Goal: Task Accomplishment & Management: Manage account settings

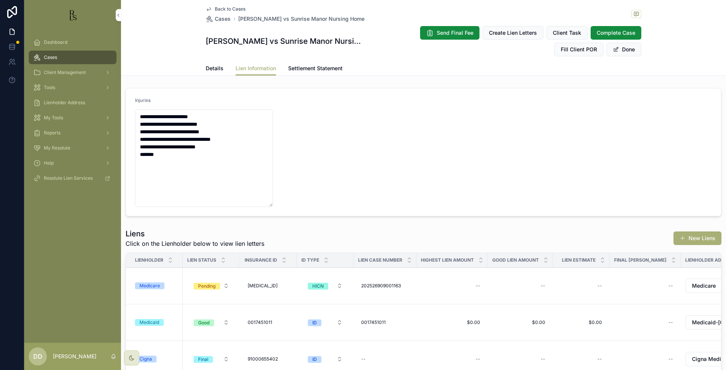
click at [214, 70] on span "Details" at bounding box center [215, 69] width 18 height 8
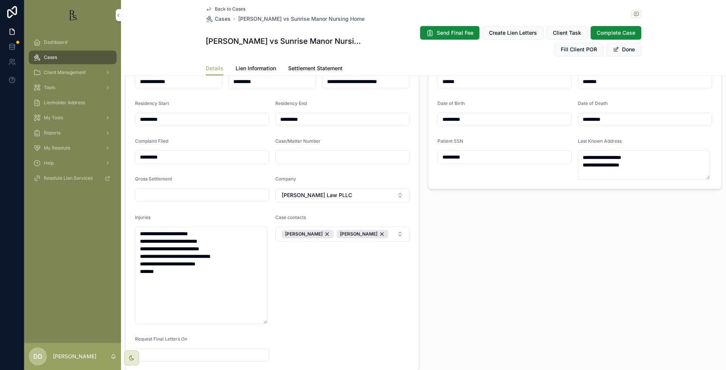
scroll to position [331, 0]
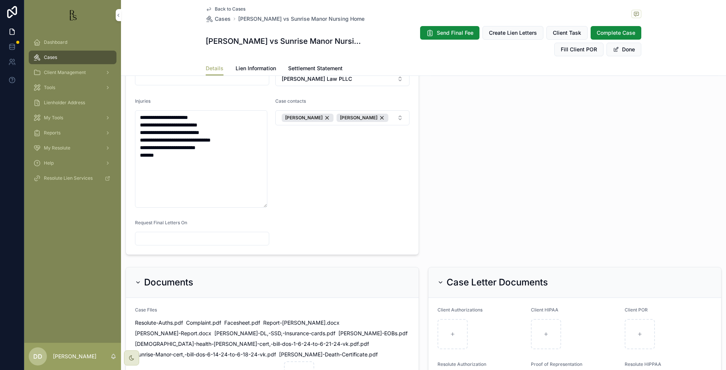
drag, startPoint x: 620, startPoint y: 50, endPoint x: 551, endPoint y: 105, distance: 88.4
click at [621, 49] on button "Done" at bounding box center [623, 50] width 35 height 14
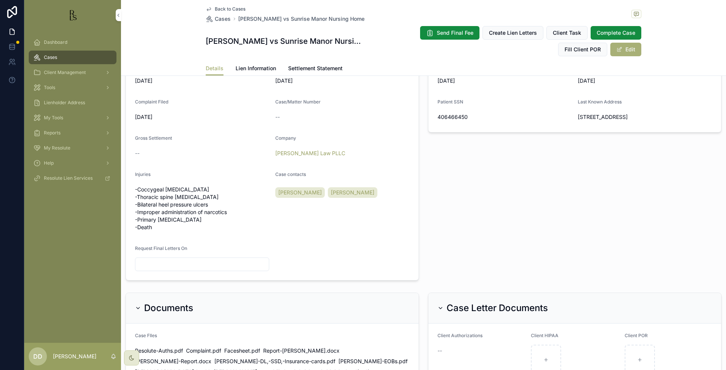
scroll to position [235, 0]
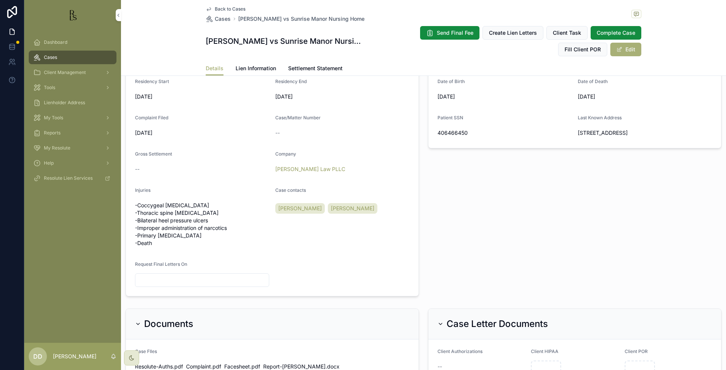
click at [31, 234] on div "Dashboard Cases Client Management Tools Lienholder Address My Tools Reports My …" at bounding box center [72, 186] width 97 height 313
click at [77, 238] on div "Dashboard Cases Client Management Tools Lienholder Address My Tools Reports My …" at bounding box center [72, 186] width 97 height 313
click at [630, 219] on div "Patient Information Patient First Name [PERSON_NAME] Patient Last Name [PERSON_…" at bounding box center [574, 149] width 302 height 300
click at [256, 72] on span "Lien Information" at bounding box center [255, 69] width 40 height 8
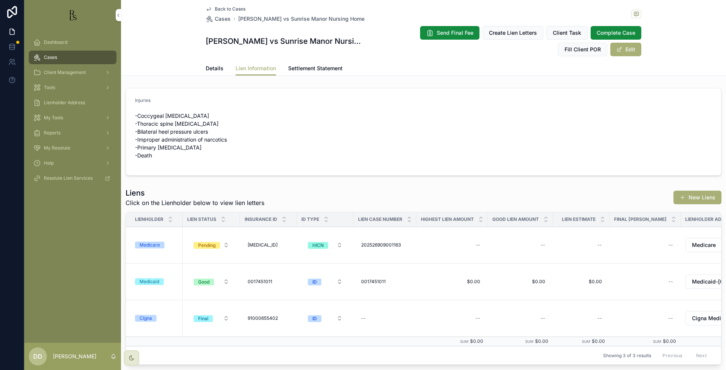
click at [64, 248] on div "Dashboard Cases Client Management Tools Lienholder Address My Tools Reports My …" at bounding box center [72, 186] width 97 height 313
click at [651, 141] on form "Injuries -Coccygeal [MEDICAL_DATA] -Thoracic spine [MEDICAL_DATA] -Bilateral he…" at bounding box center [423, 131] width 595 height 87
click at [147, 247] on div "Medicare" at bounding box center [149, 245] width 20 height 7
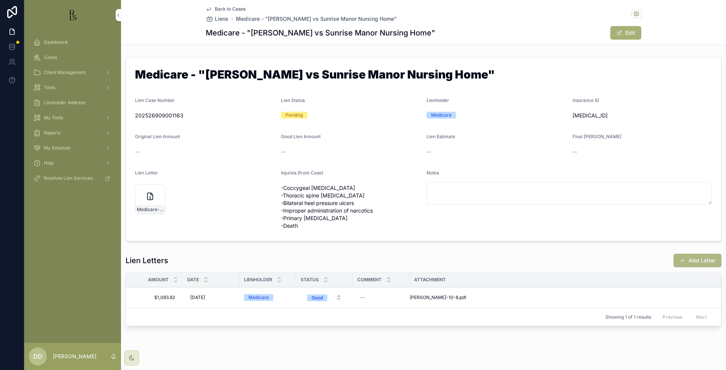
click at [692, 263] on button "Add Letter" at bounding box center [697, 261] width 48 height 14
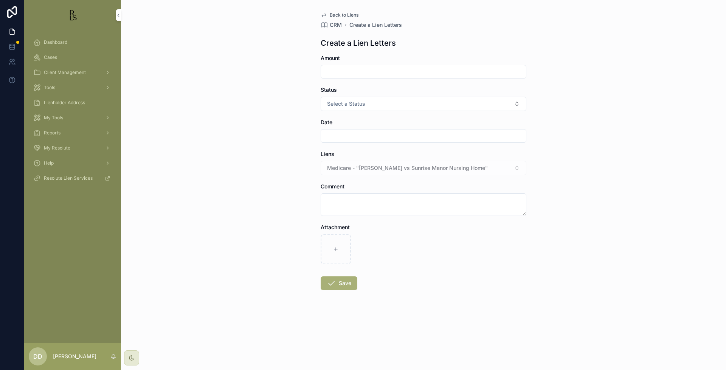
click at [638, 250] on div "Back to Liens CRM Create a Lien Letters Create a Lien Letters Amount Status Sel…" at bounding box center [423, 185] width 605 height 370
click at [382, 68] on input "scrollable content" at bounding box center [423, 72] width 205 height 11
type input "*"
click at [373, 100] on button "Select a Status" at bounding box center [424, 104] width 206 height 14
click at [335, 133] on input "scrollable content" at bounding box center [423, 136] width 205 height 11
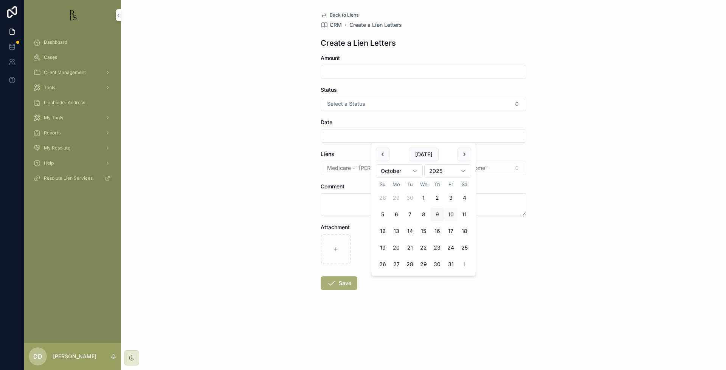
click at [439, 216] on button "9" at bounding box center [437, 215] width 14 height 14
type input "*********"
click at [348, 198] on textarea "scrollable content" at bounding box center [424, 205] width 206 height 23
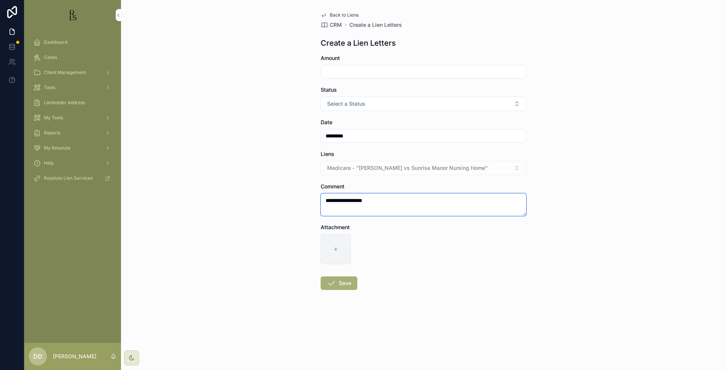
type textarea "**********"
click at [350, 251] on div "scrollable content" at bounding box center [336, 249] width 30 height 30
type input "**********"
click at [335, 287] on icon "scrollable content" at bounding box center [331, 283] width 9 height 9
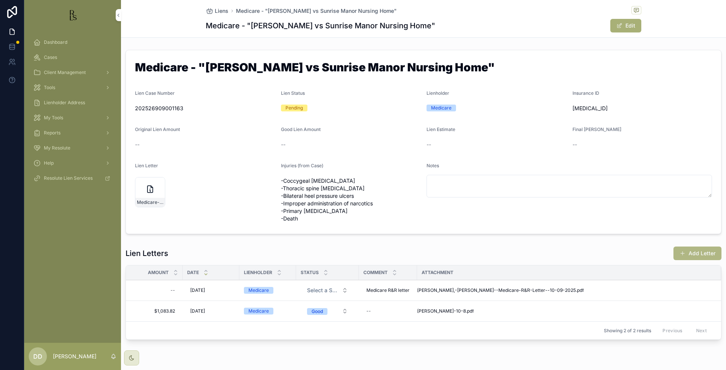
click at [684, 257] on button "Add Letter" at bounding box center [697, 254] width 48 height 14
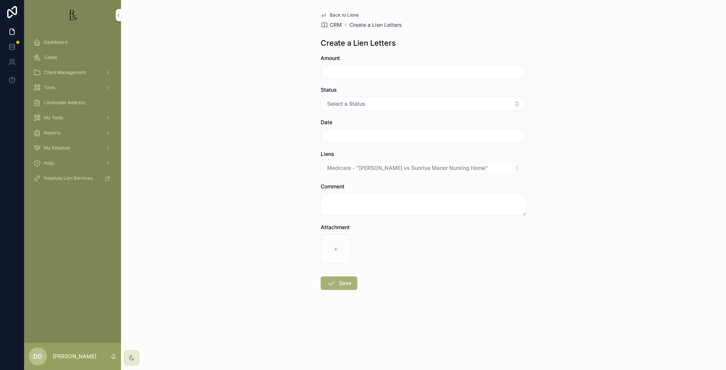
click at [635, 163] on div "Back to Liens CRM Create a Lien Letters Create a Lien Letters Amount Status Sel…" at bounding box center [423, 185] width 605 height 370
click at [364, 73] on input "scrollable content" at bounding box center [423, 72] width 205 height 11
click at [673, 217] on div "Back to Liens CRM Create a Lien Letters Create a Lien Letters Amount Status Sel…" at bounding box center [423, 185] width 605 height 370
click at [412, 145] on form "Amount Status Select a Status Date Liens Medicare - "[PERSON_NAME] vs Sunrise M…" at bounding box center [424, 196] width 206 height 284
click at [420, 142] on div "scrollable content" at bounding box center [424, 136] width 206 height 14
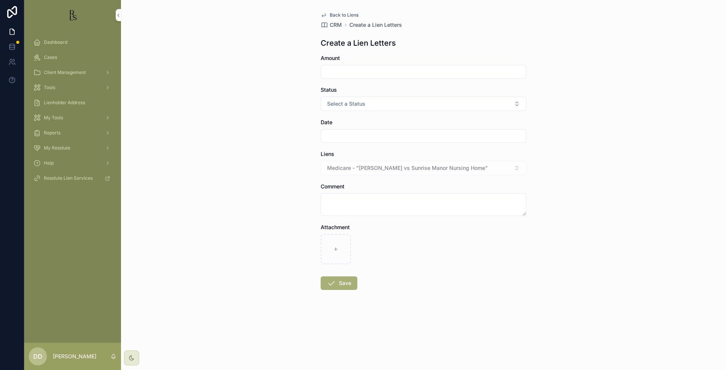
click at [644, 273] on div "Back to Liens CRM Create a Lien Letters Create a Lien Letters Amount Status Sel…" at bounding box center [423, 185] width 605 height 370
click at [362, 203] on textarea "scrollable content" at bounding box center [424, 205] width 206 height 23
click at [393, 74] on input "scrollable content" at bounding box center [423, 72] width 205 height 11
type input "*********"
click at [689, 145] on div "Back to Liens CRM Create a Lien Letters Create a Lien Letters Amount ********* …" at bounding box center [423, 185] width 605 height 370
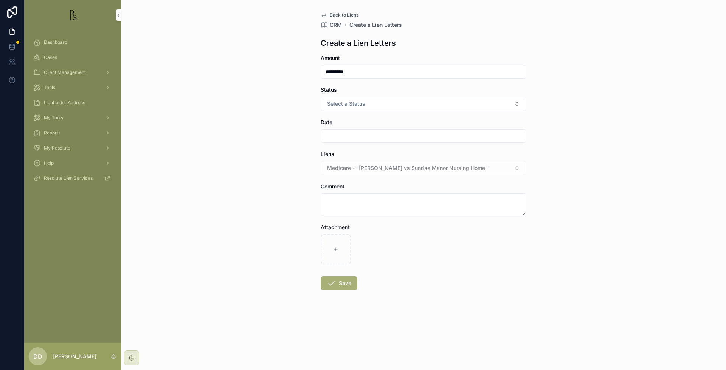
drag, startPoint x: 693, startPoint y: 273, endPoint x: 682, endPoint y: 271, distance: 11.6
click at [693, 273] on div "Back to Liens CRM Create a Lien Letters Create a Lien Letters Amount ********* …" at bounding box center [423, 185] width 605 height 370
click at [405, 104] on button "Select a Status" at bounding box center [424, 104] width 206 height 14
click at [416, 137] on div "Dispute" at bounding box center [423, 134] width 105 height 11
click at [412, 141] on input "scrollable content" at bounding box center [423, 136] width 205 height 11
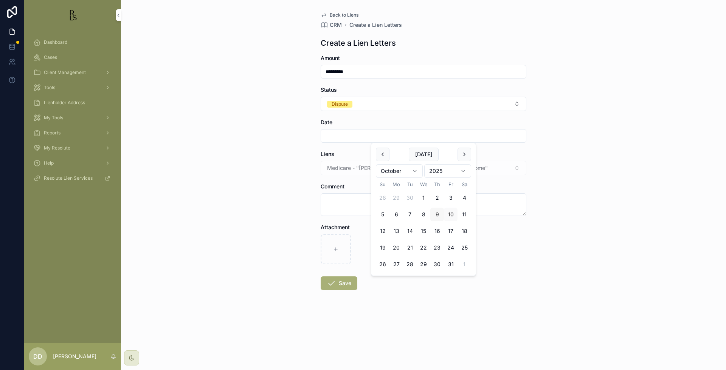
click at [438, 214] on button "9" at bounding box center [437, 215] width 14 height 14
type input "*********"
click at [352, 207] on textarea "scrollable content" at bounding box center [424, 205] width 206 height 23
drag, startPoint x: 353, startPoint y: 204, endPoint x: 313, endPoint y: 200, distance: 40.3
click at [313, 200] on div "Back to Liens CRM Create a Lien Letters Create a Lien Letters Amount ********* …" at bounding box center [423, 185] width 605 height 370
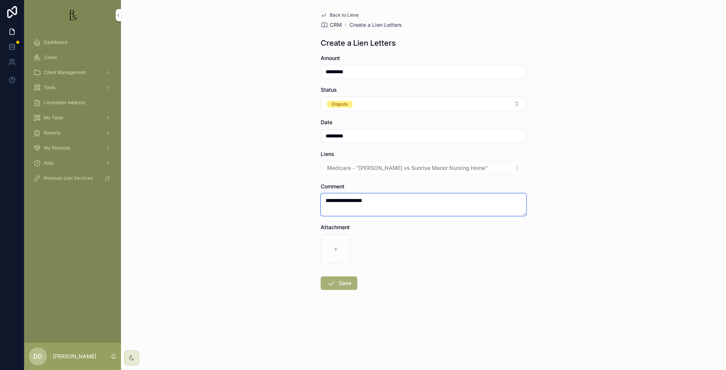
type textarea "**********"
click at [343, 285] on button "Save" at bounding box center [339, 284] width 37 height 14
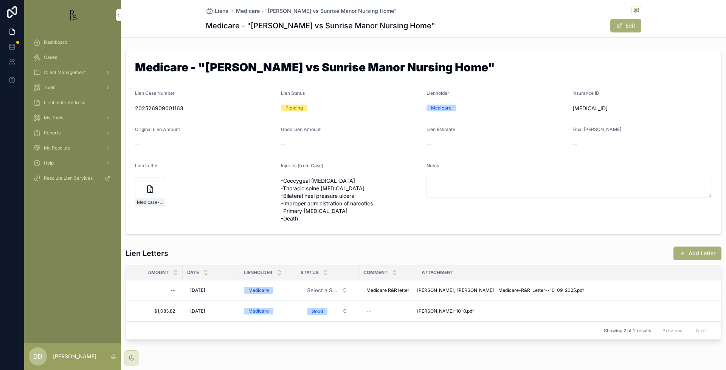
click at [336, 248] on div "Lien Letters Add Letter" at bounding box center [423, 253] width 596 height 14
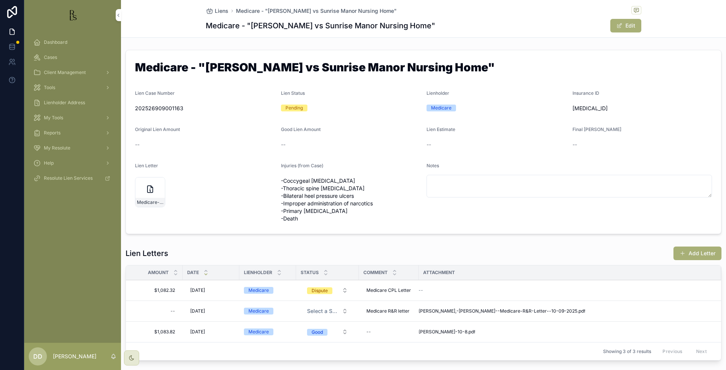
click at [423, 291] on div "--" at bounding box center [564, 291] width 293 height 6
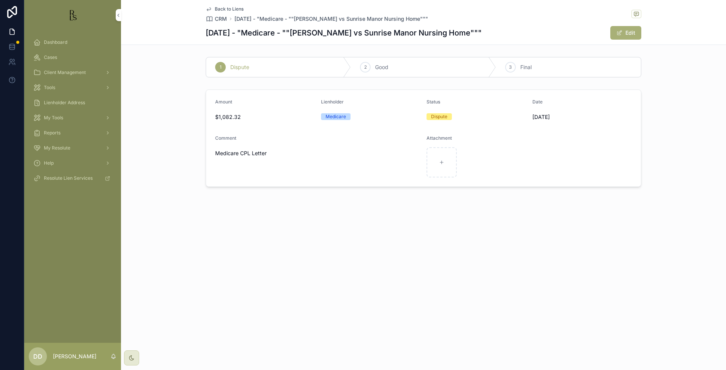
click at [626, 41] on div "Back to Liens CRM [DATE] - "Medicare - ""[PERSON_NAME] vs Sunrise Manor Nursing…" at bounding box center [423, 22] width 435 height 45
click at [452, 160] on div "scrollable content" at bounding box center [441, 162] width 30 height 30
type input "**********"
click at [512, 216] on div "Back to Liens CRM [DATE] - "Medicare - ""[PERSON_NAME] vs Sunrise Manor Nursing…" at bounding box center [423, 119] width 605 height 239
click at [244, 9] on div "Back to Liens" at bounding box center [317, 9] width 222 height 6
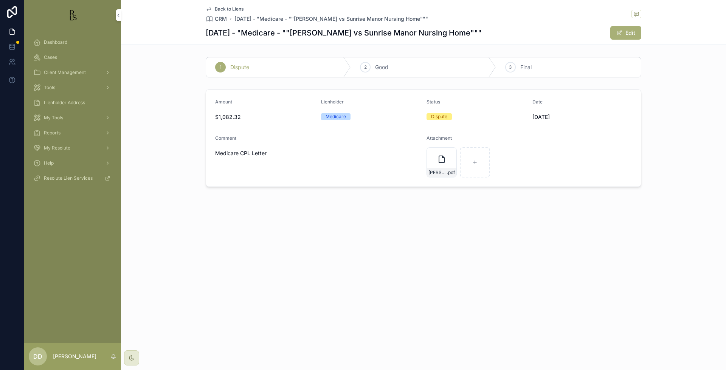
click at [242, 9] on span "Back to Liens" at bounding box center [229, 9] width 29 height 6
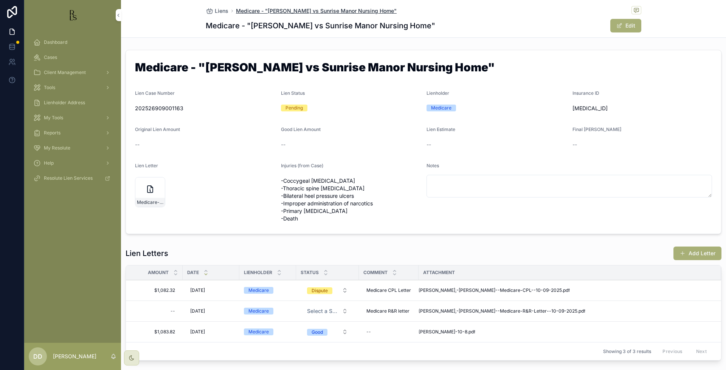
click at [246, 14] on span "Medicare - "[PERSON_NAME] vs Sunrise Manor Nursing Home"" at bounding box center [316, 11] width 161 height 8
click at [86, 284] on div "Dashboard Cases Client Management Tools Lienholder Address My Tools Reports My …" at bounding box center [72, 186] width 97 height 313
click at [73, 60] on div "Cases" at bounding box center [72, 57] width 79 height 12
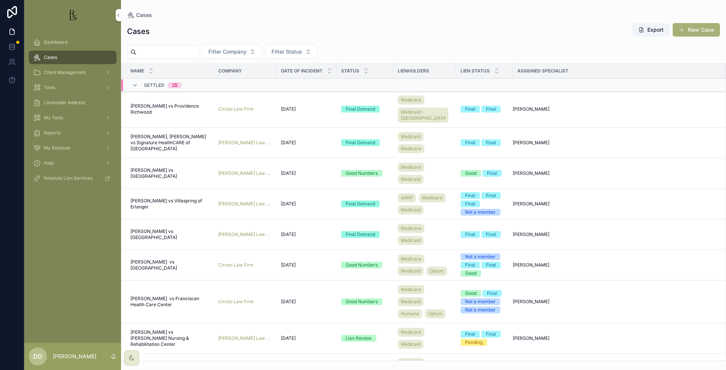
click at [183, 50] on input "scrollable content" at bounding box center [167, 52] width 62 height 11
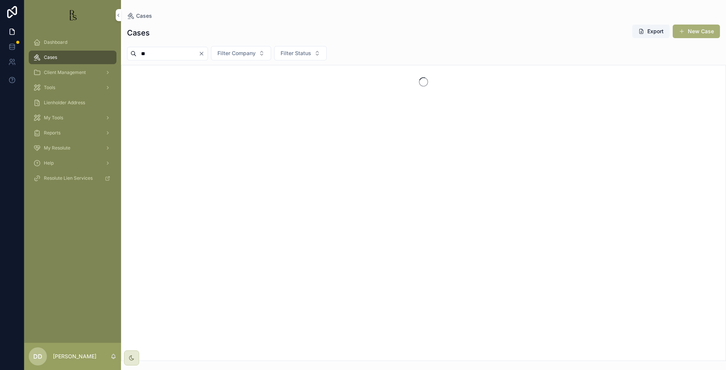
type input "*"
click at [630, 274] on div "No items could be found" at bounding box center [423, 213] width 605 height 296
click at [180, 53] on input "******" at bounding box center [167, 53] width 62 height 11
drag, startPoint x: 180, startPoint y: 53, endPoint x: 102, endPoint y: 54, distance: 77.9
click at [102, 54] on div "Dashboard Cases Client Management Tools Lienholder Address My Tools Reports My …" at bounding box center [375, 185] width 702 height 370
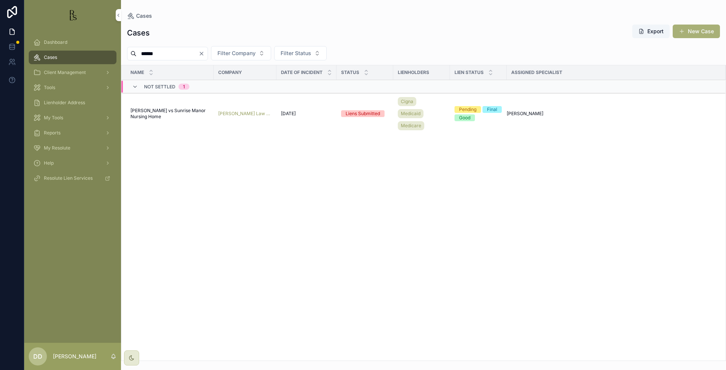
type input "******"
click at [147, 111] on span "[PERSON_NAME] vs Sunrise Manor Nursing Home" at bounding box center [169, 114] width 79 height 12
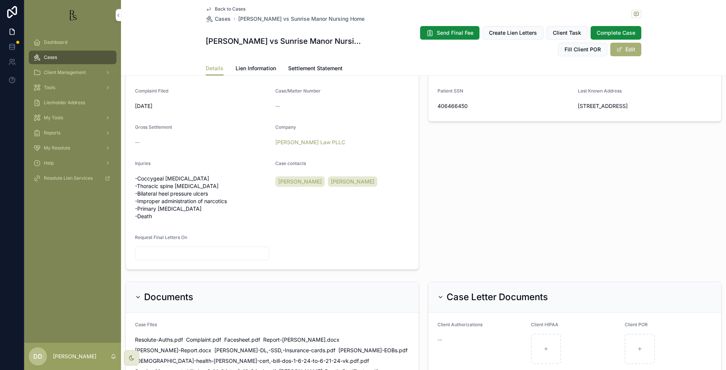
scroll to position [125, 0]
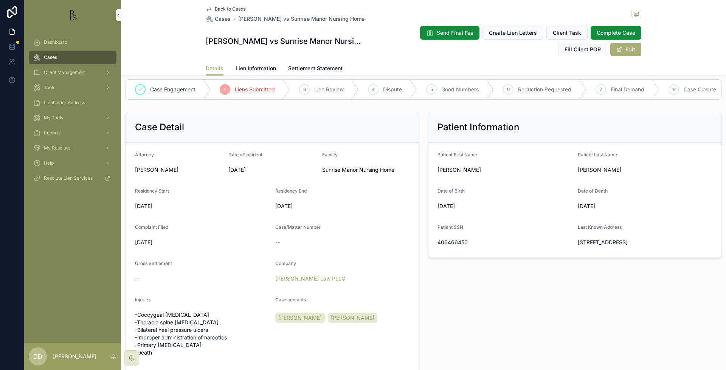
click at [256, 68] on span "Lien Information" at bounding box center [255, 69] width 40 height 8
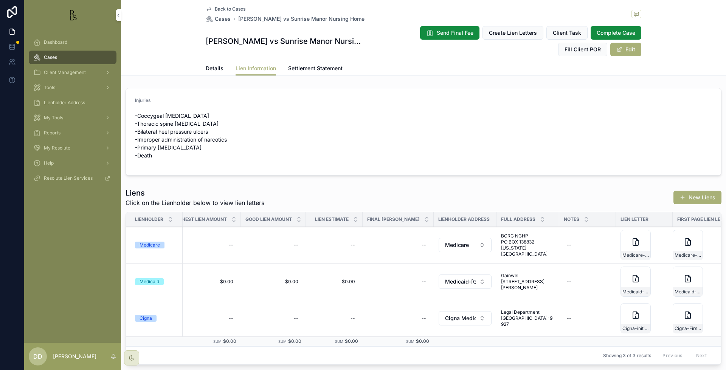
scroll to position [0, 257]
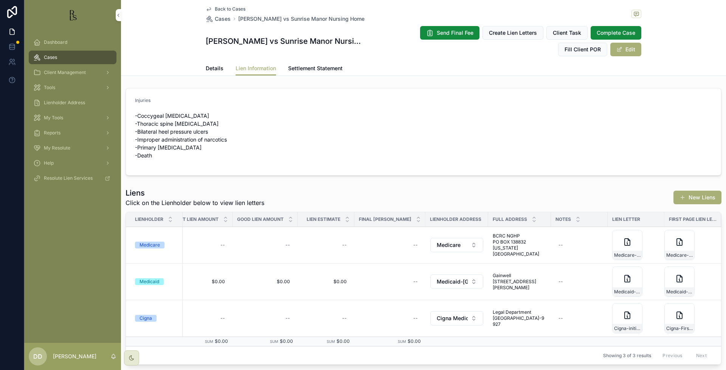
click at [510, 244] on span "BCRC NGHP PO BOX 138832 [US_STATE][GEOGRAPHIC_DATA]" at bounding box center [520, 245] width 54 height 24
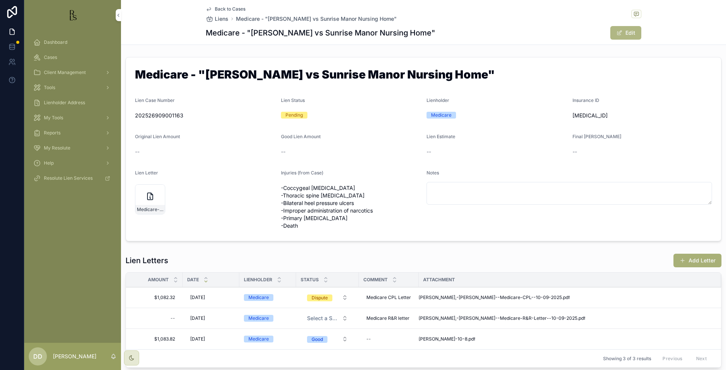
click at [632, 35] on button "Edit" at bounding box center [625, 33] width 31 height 14
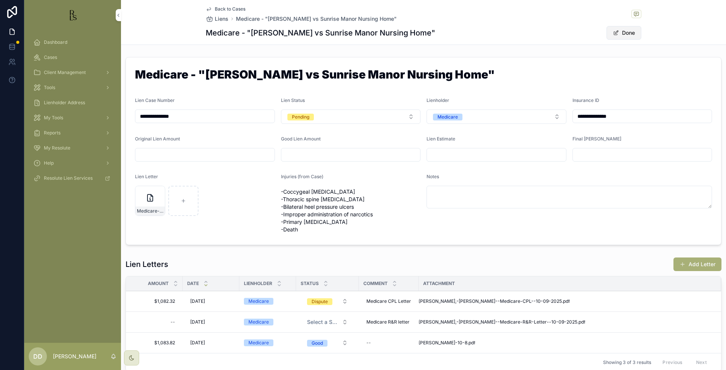
click at [630, 34] on button "Done" at bounding box center [623, 33] width 35 height 14
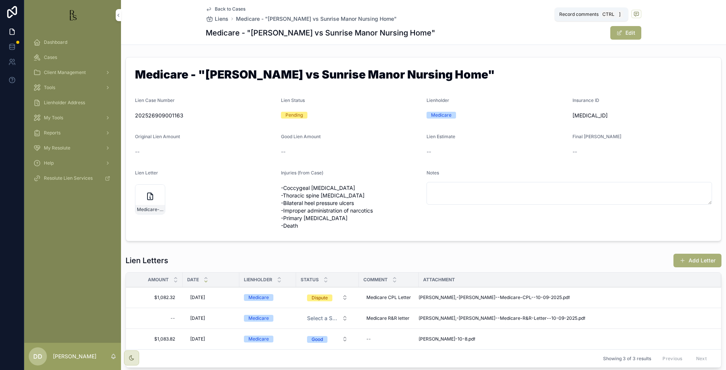
click at [636, 13] on span "scrollable content" at bounding box center [636, 14] width 10 height 8
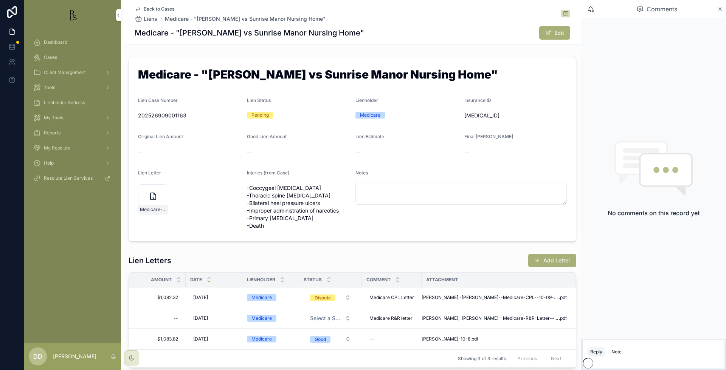
click at [717, 11] on icon "scrollable content" at bounding box center [720, 9] width 6 height 6
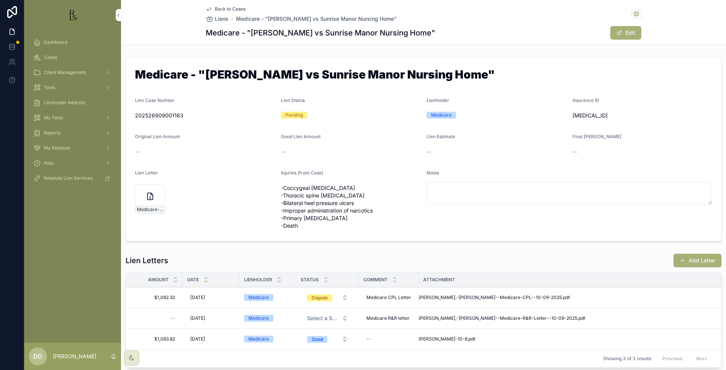
click at [235, 9] on span "Back to Cases" at bounding box center [230, 9] width 31 height 6
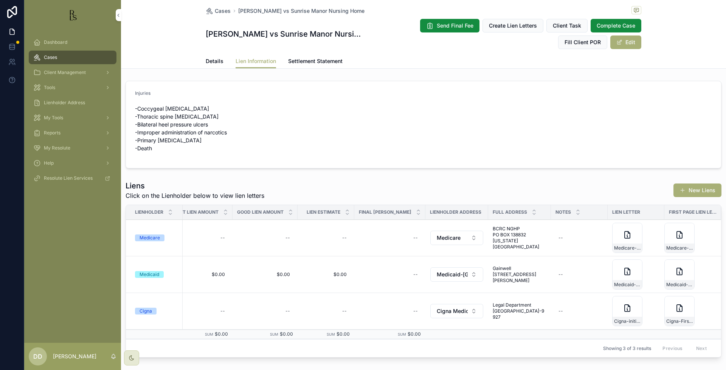
scroll to position [0, 257]
click at [498, 235] on span "BCRC NGHP PO BOX 138832 [US_STATE][GEOGRAPHIC_DATA]" at bounding box center [520, 238] width 54 height 24
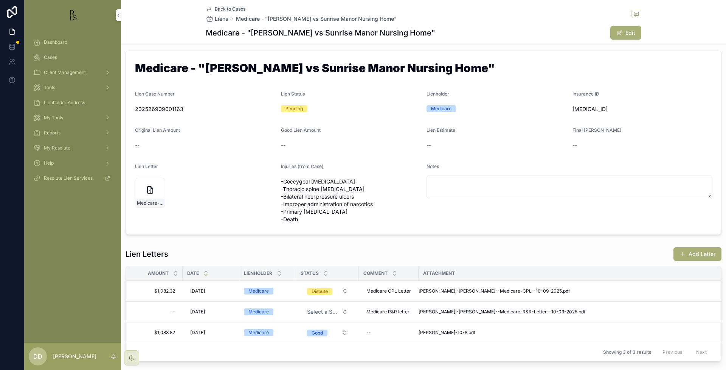
scroll to position [5, 0]
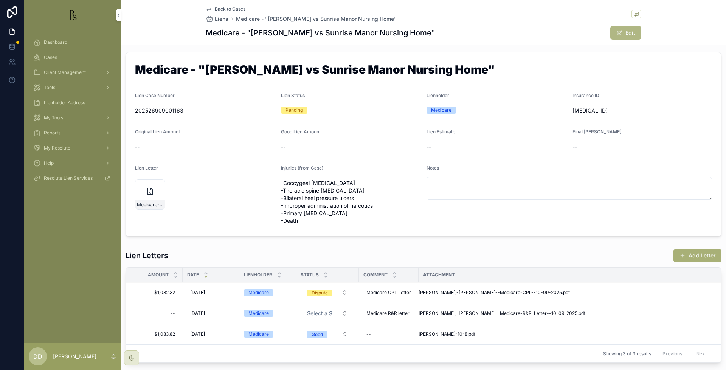
click at [625, 28] on button "Edit" at bounding box center [625, 33] width 31 height 14
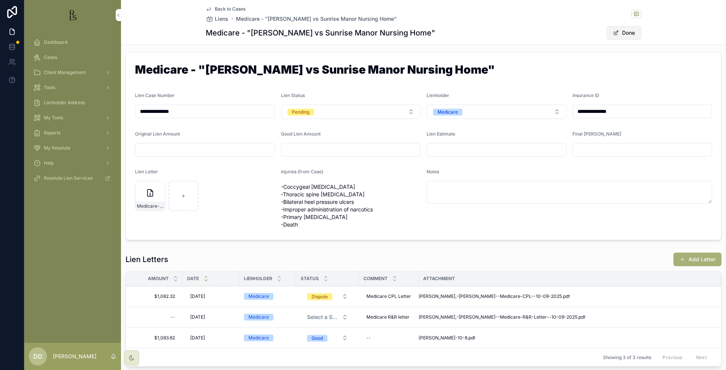
click at [620, 32] on button "Done" at bounding box center [623, 33] width 35 height 14
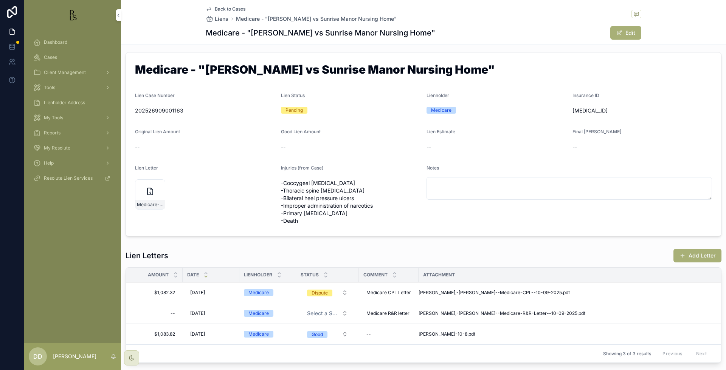
click at [225, 9] on span "Back to Cases" at bounding box center [230, 9] width 31 height 6
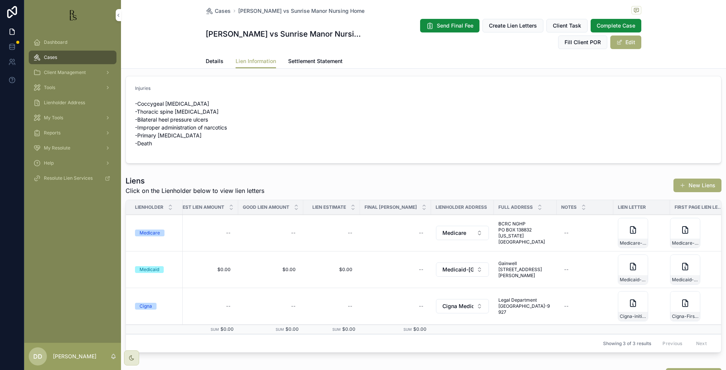
scroll to position [0, 257]
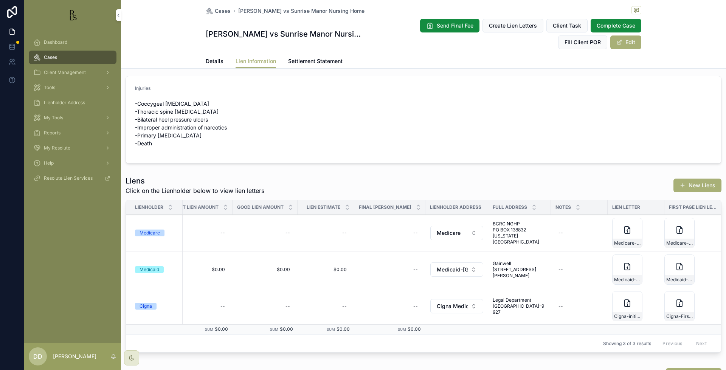
click at [623, 33] on div "Send Final Fee Create Lien Letters Client Task Complete Case Fill Client POR Ed…" at bounding box center [503, 34] width 276 height 31
click at [620, 42] on button "Edit" at bounding box center [625, 43] width 31 height 14
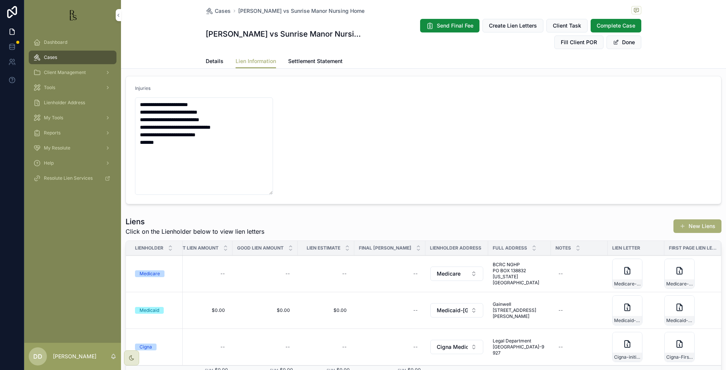
click at [500, 273] on span "BCRC NGHP PO BOX 138832 [US_STATE][GEOGRAPHIC_DATA]" at bounding box center [520, 274] width 54 height 24
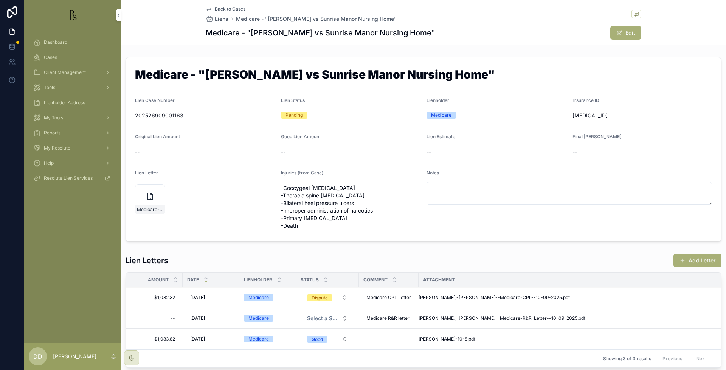
click at [232, 9] on span "Back to Cases" at bounding box center [230, 9] width 31 height 6
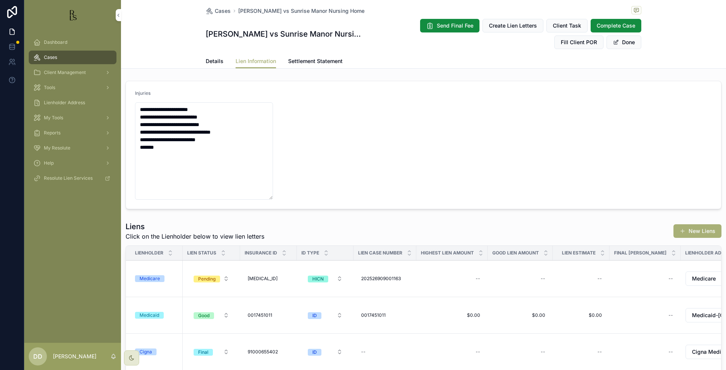
click at [316, 60] on span "Settlement Statement" at bounding box center [315, 61] width 54 height 8
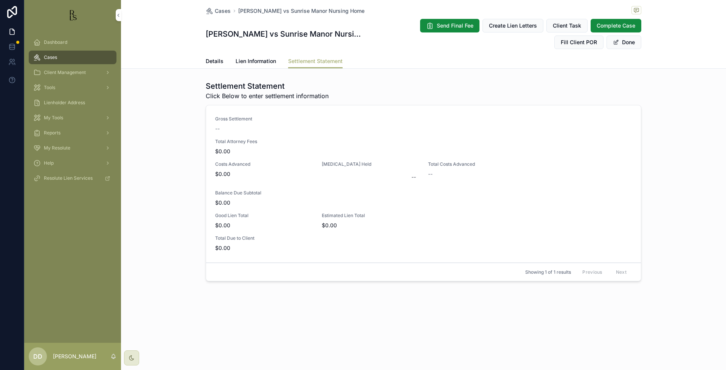
click at [212, 62] on span "Details" at bounding box center [215, 61] width 18 height 8
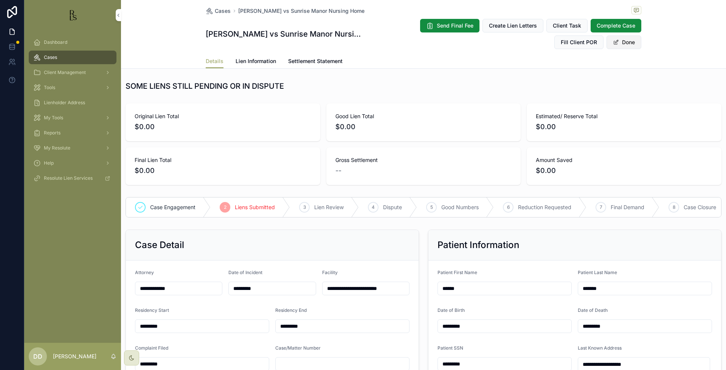
click at [632, 43] on button "Done" at bounding box center [623, 43] width 35 height 14
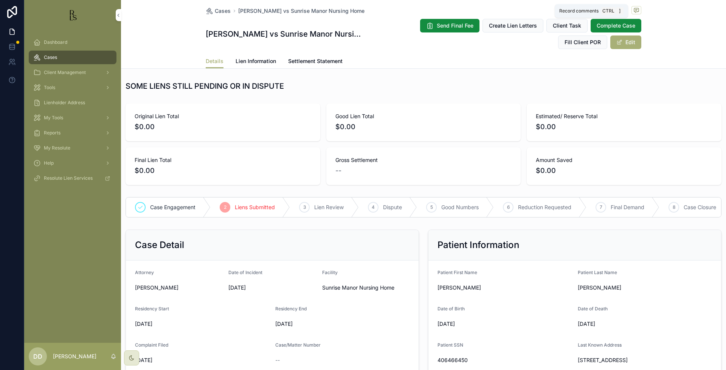
click at [633, 12] on icon "scrollable content" at bounding box center [636, 10] width 6 height 6
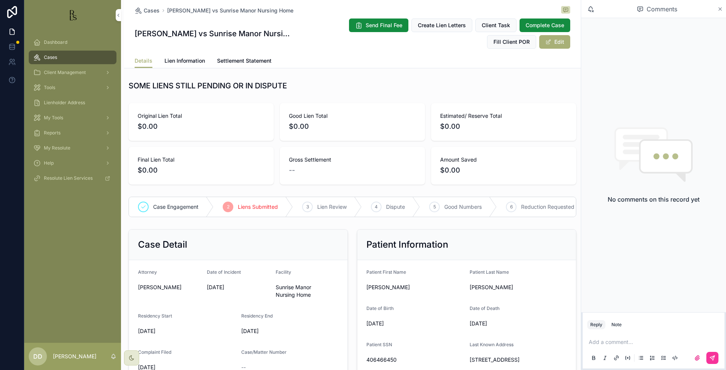
click at [721, 11] on icon "scrollable content" at bounding box center [720, 9] width 6 height 6
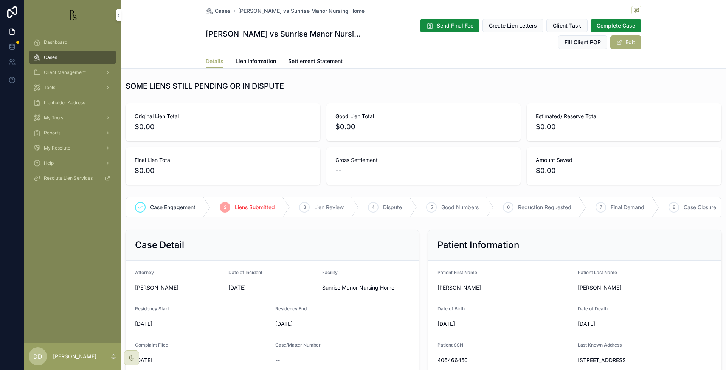
click at [267, 62] on span "Lien Information" at bounding box center [255, 61] width 40 height 8
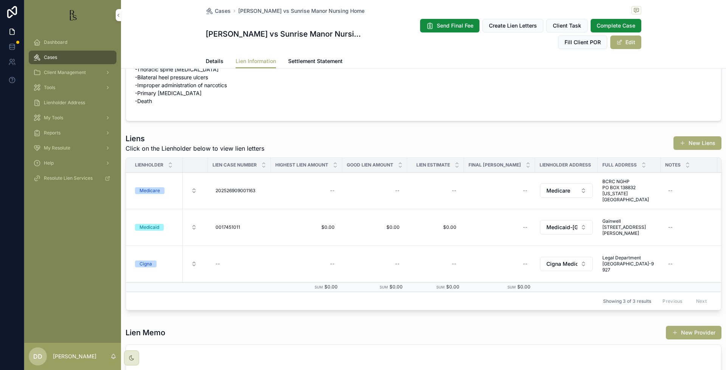
scroll to position [0, 198]
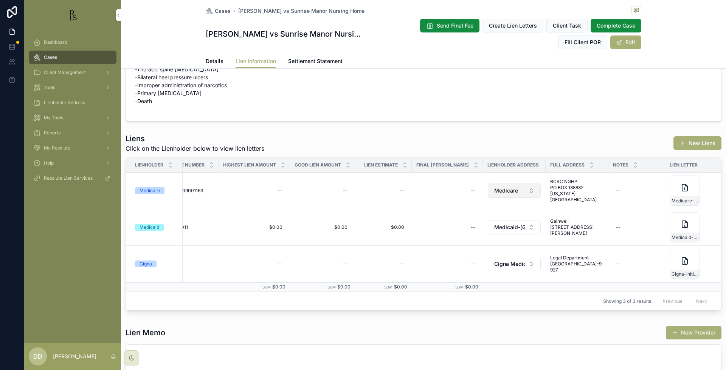
click at [517, 189] on button "Medicare" at bounding box center [514, 191] width 53 height 14
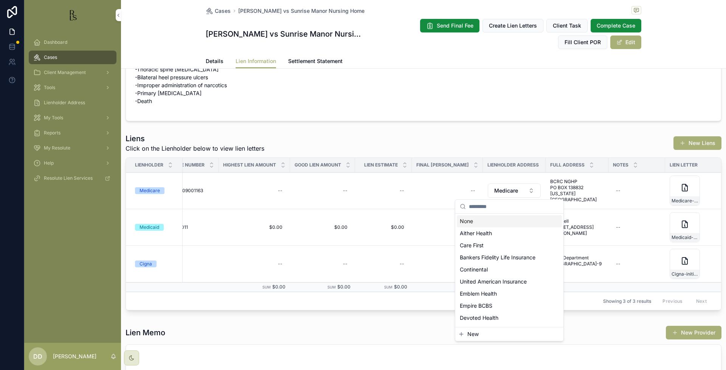
click at [561, 189] on span "BCRC NGHP PO BOX 138832 [US_STATE][GEOGRAPHIC_DATA]" at bounding box center [577, 191] width 54 height 24
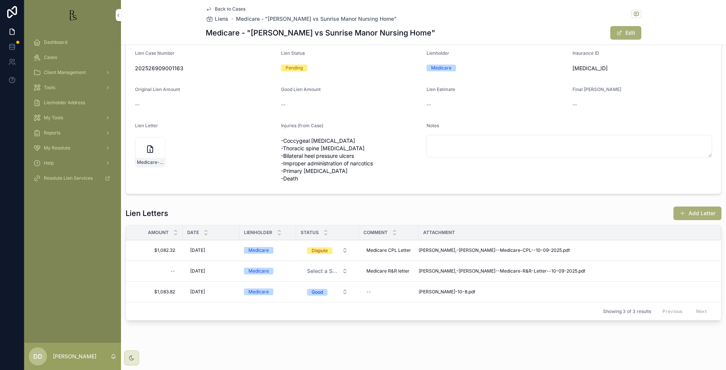
click at [237, 5] on div "Back to Cases Liens Medicare - "[PERSON_NAME] vs Sunrise Manor Nursing Home" Me…" at bounding box center [423, 22] width 435 height 45
click at [236, 10] on span "Back to Cases" at bounding box center [230, 9] width 31 height 6
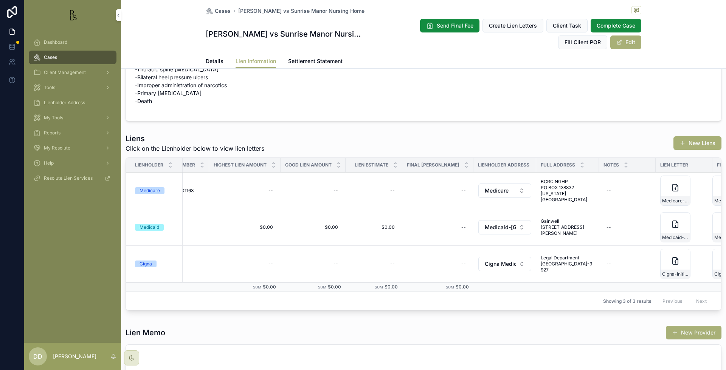
scroll to position [0, 212]
click at [496, 191] on span "Medicare" at bounding box center [492, 191] width 24 height 8
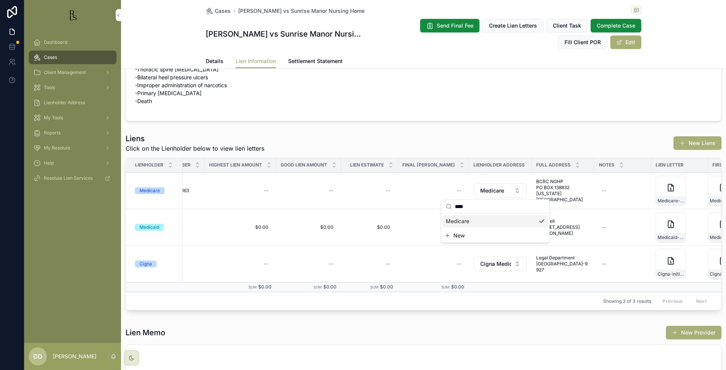
type input "****"
click at [488, 222] on div "Medicare" at bounding box center [495, 221] width 105 height 12
click at [211, 60] on span "Details" at bounding box center [215, 61] width 18 height 8
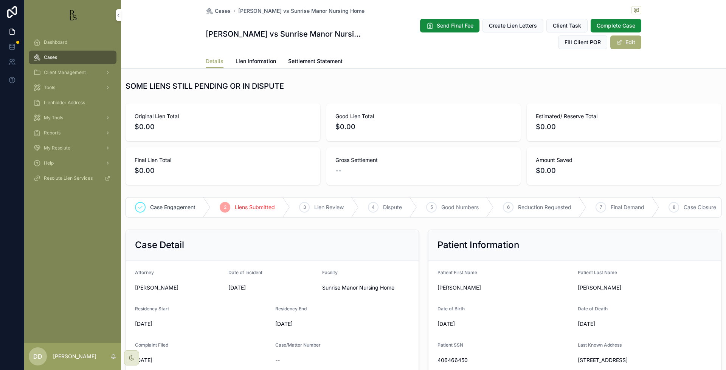
click at [252, 60] on span "Lien Information" at bounding box center [255, 61] width 40 height 8
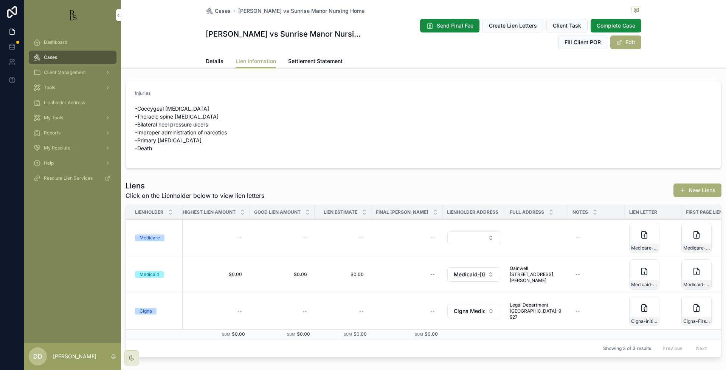
scroll to position [0, 245]
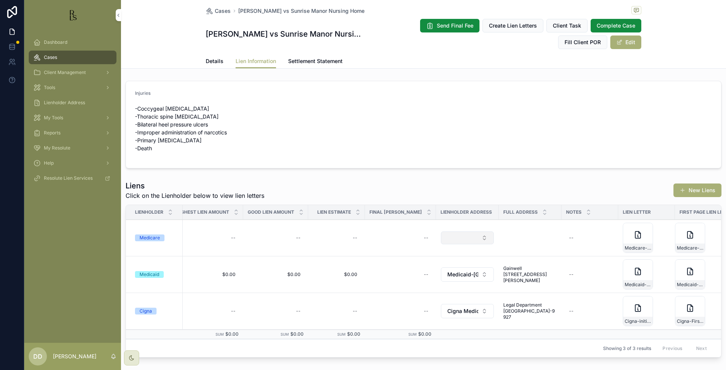
click at [464, 235] on button "Select Button" at bounding box center [467, 238] width 53 height 13
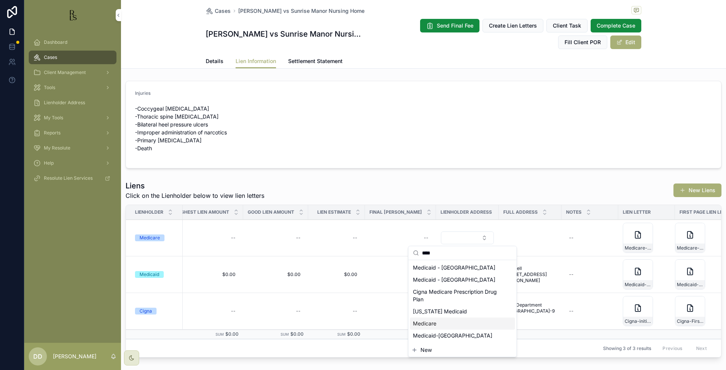
type input "****"
click at [457, 320] on div "Medicare" at bounding box center [462, 324] width 105 height 12
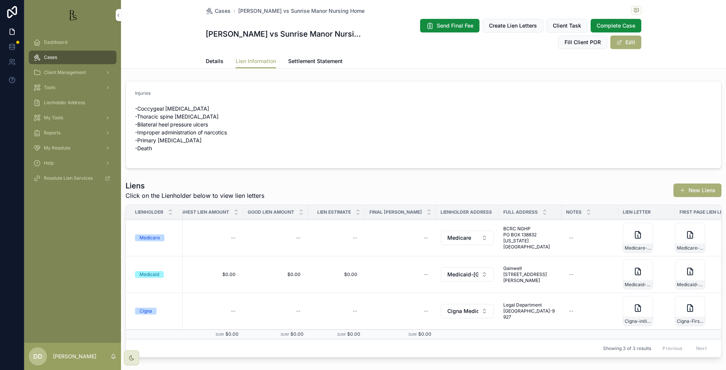
click at [659, 131] on form "Injuries -Coccygeal [MEDICAL_DATA] -Thoracic spine [MEDICAL_DATA] -Bilateral he…" at bounding box center [423, 124] width 595 height 87
drag, startPoint x: 358, startPoint y: 7, endPoint x: 235, endPoint y: 11, distance: 123.3
click at [235, 11] on div "Cases [PERSON_NAME] vs Sunrise Manor Nursing Home" at bounding box center [423, 10] width 435 height 9
copy span "[PERSON_NAME] vs Sunrise Manor Nursing Home"
